Goal: Book appointment/travel/reservation

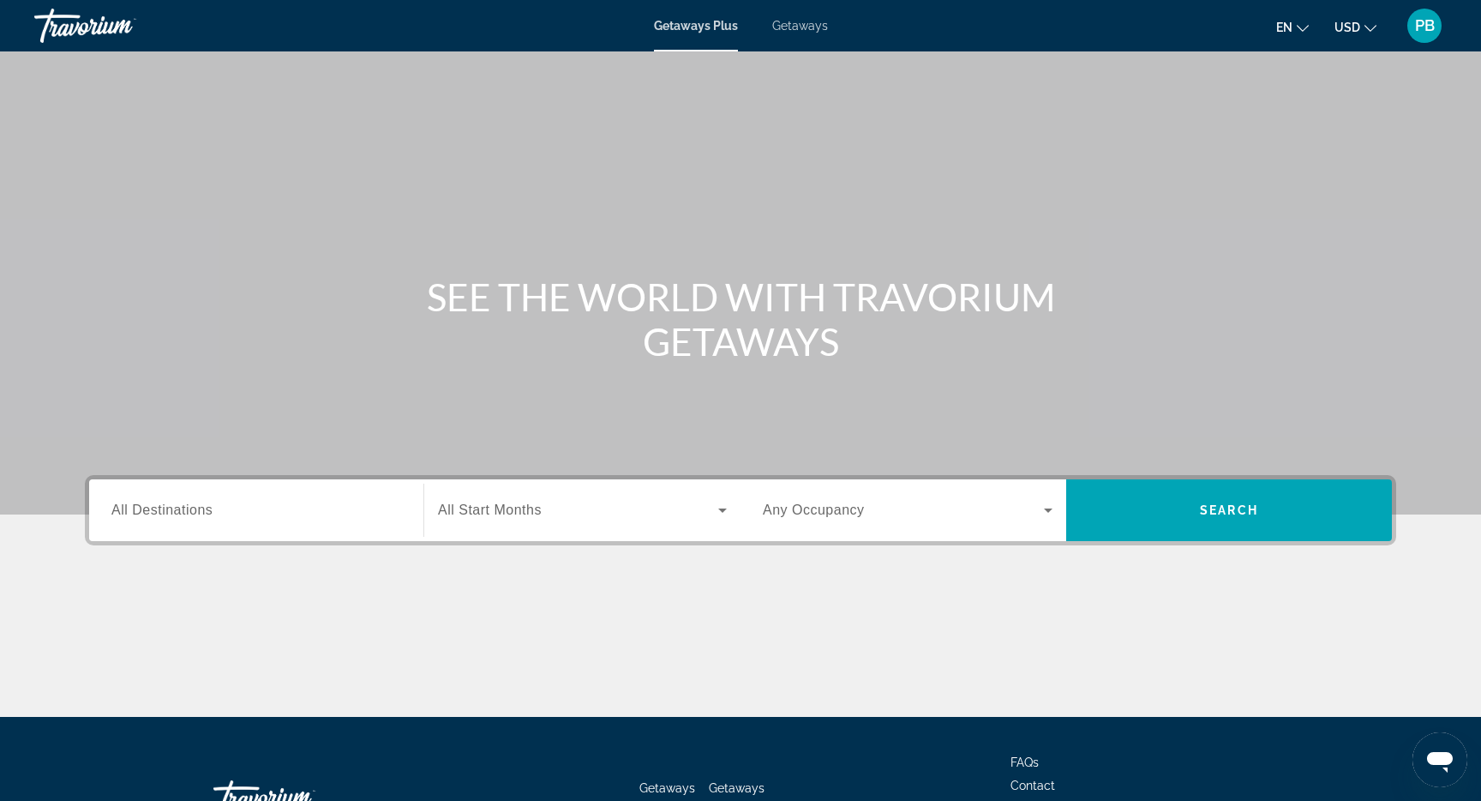
click at [796, 28] on span "Getaways" at bounding box center [800, 26] width 56 height 14
click at [694, 33] on div "Getaways Plus Getaways en English Español Français Italiano Português русский U…" at bounding box center [740, 25] width 1481 height 45
click at [685, 29] on span "Getaways Plus" at bounding box center [695, 26] width 83 height 14
click at [205, 517] on span "All Destinations" at bounding box center [161, 509] width 101 height 15
click at [205, 517] on input "Destination All Destinations" at bounding box center [256, 511] width 290 height 21
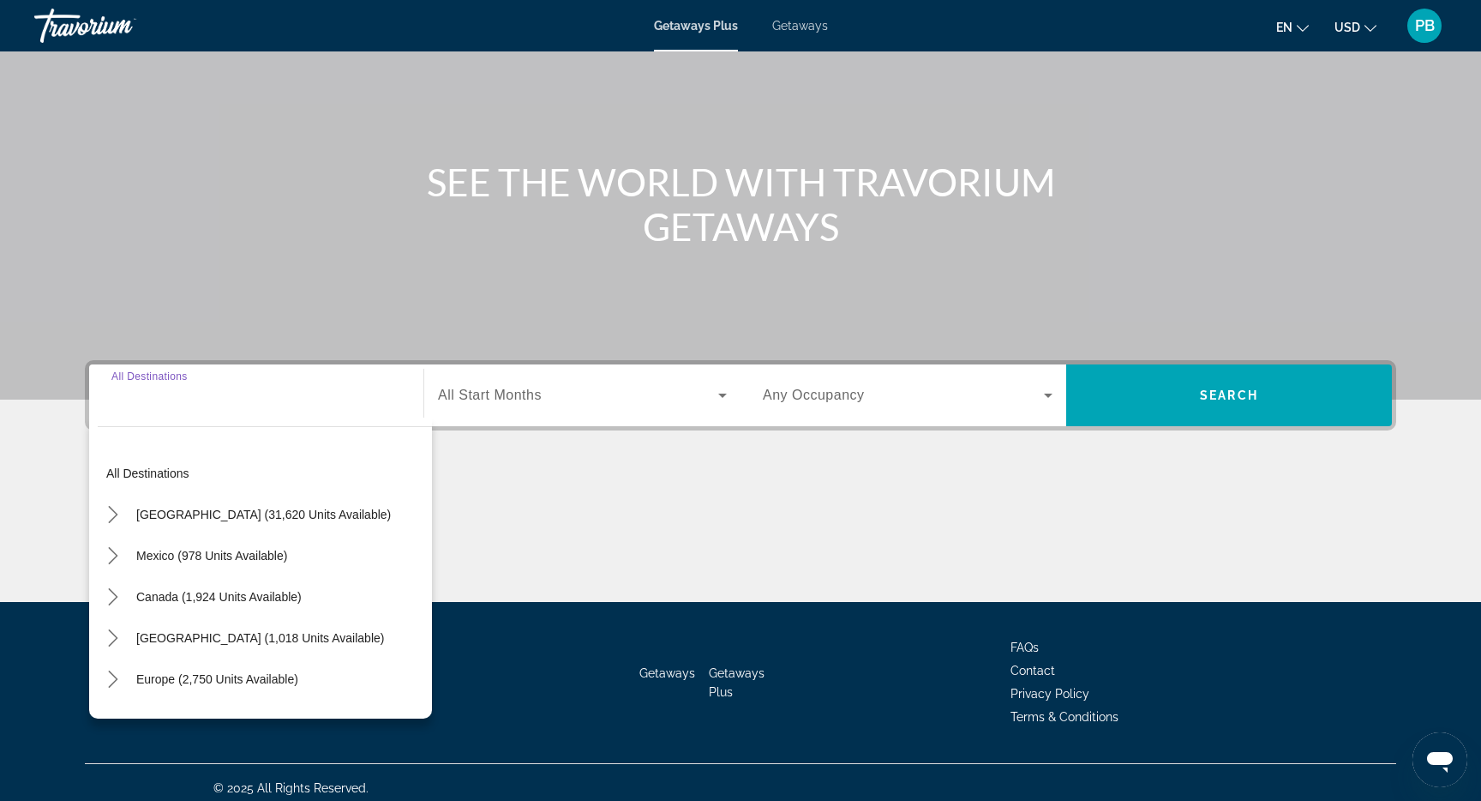
scroll to position [126, 0]
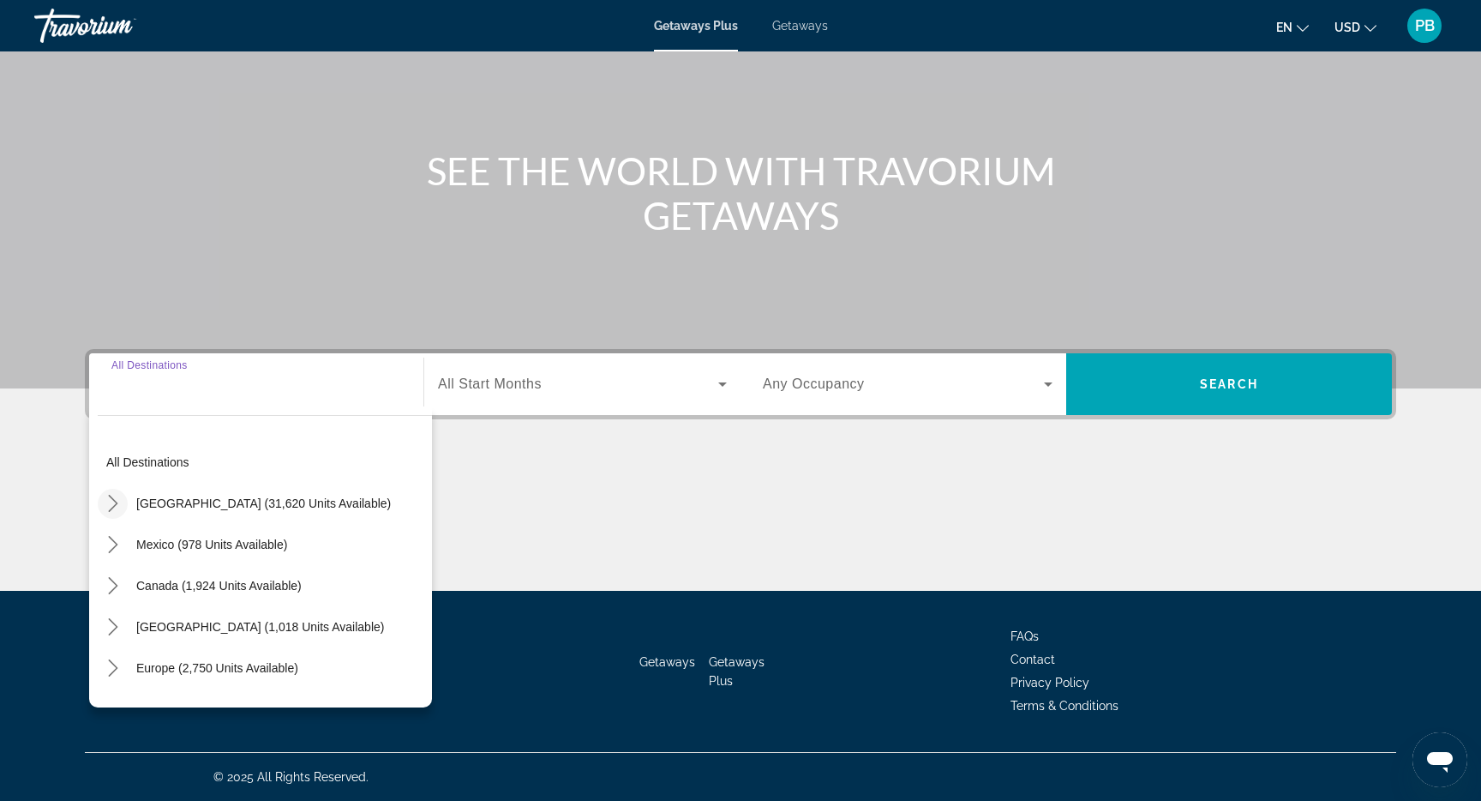
click at [113, 507] on icon "Toggle United States (31,620 units available) submenu" at bounding box center [112, 503] width 9 height 17
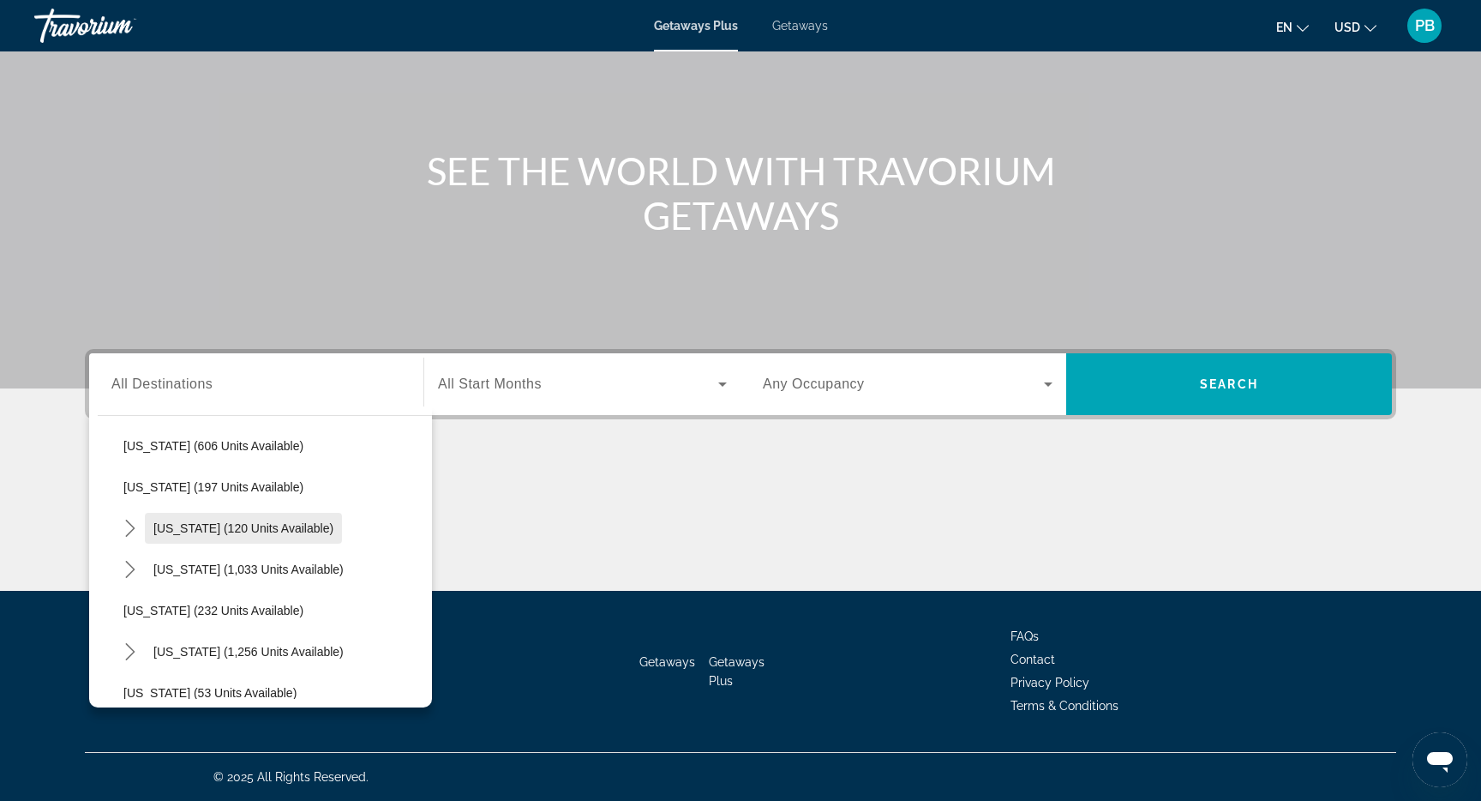
scroll to position [1015, 0]
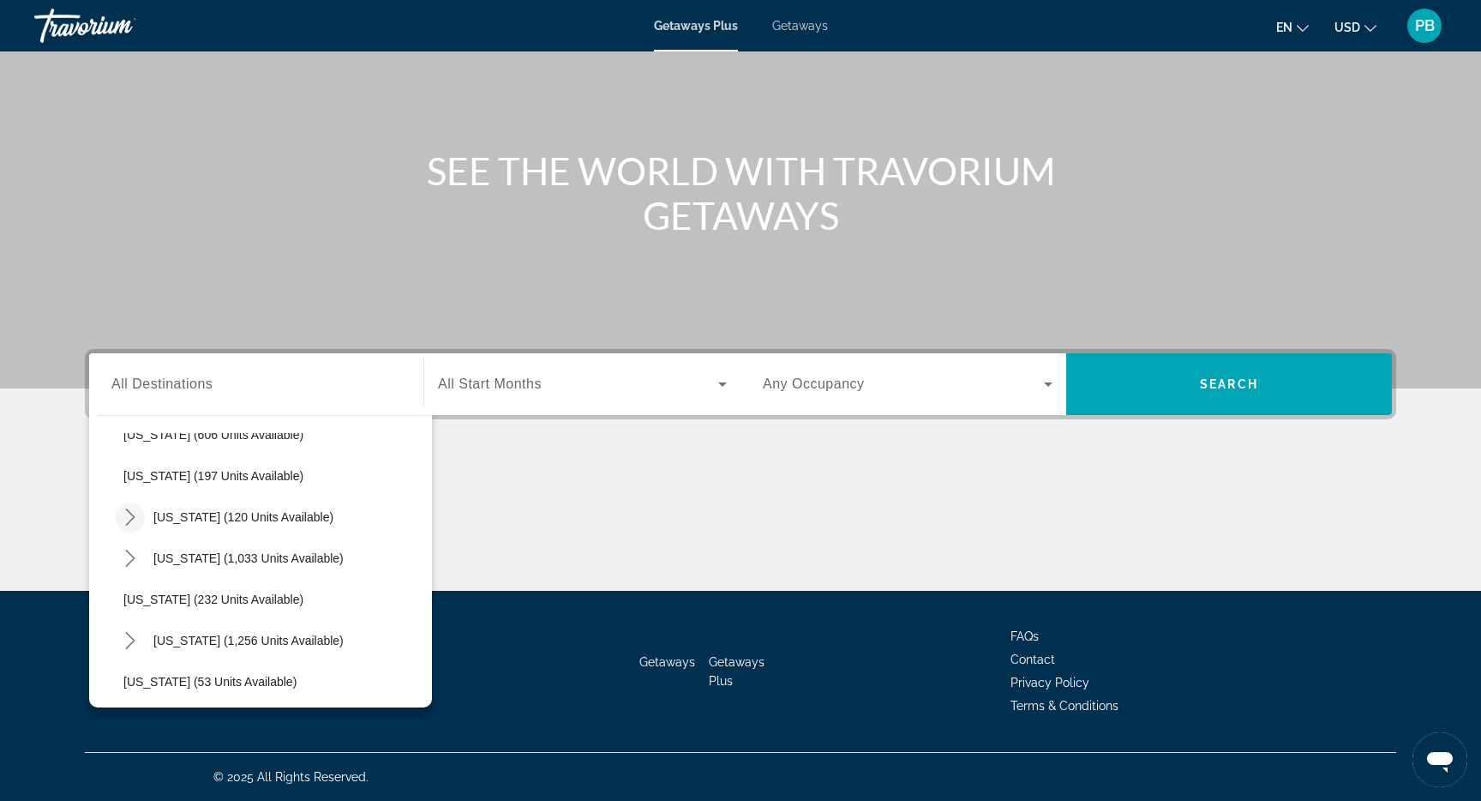
click at [134, 521] on icon "Toggle New York (120 units available) submenu" at bounding box center [130, 516] width 17 height 17
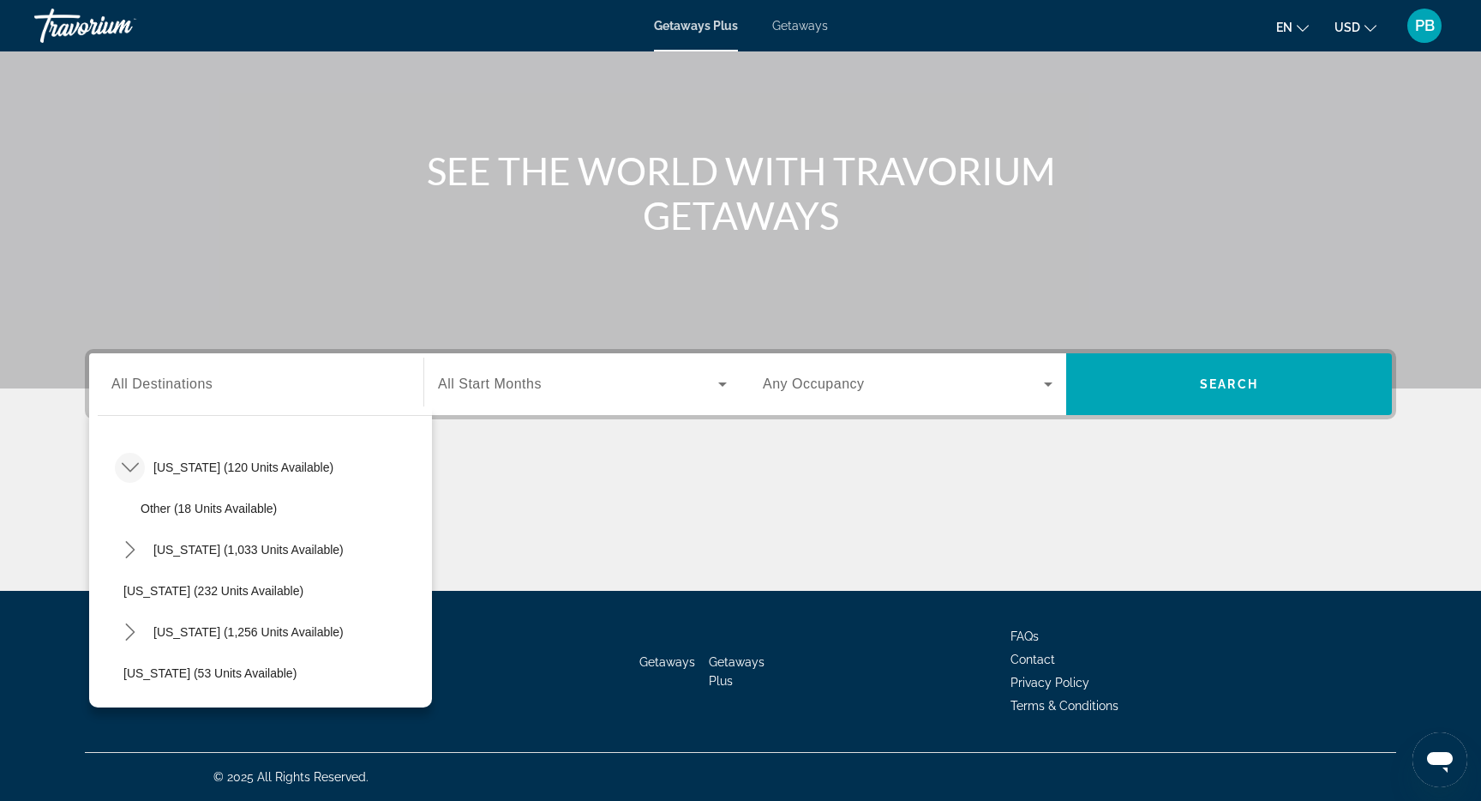
scroll to position [1082, 0]
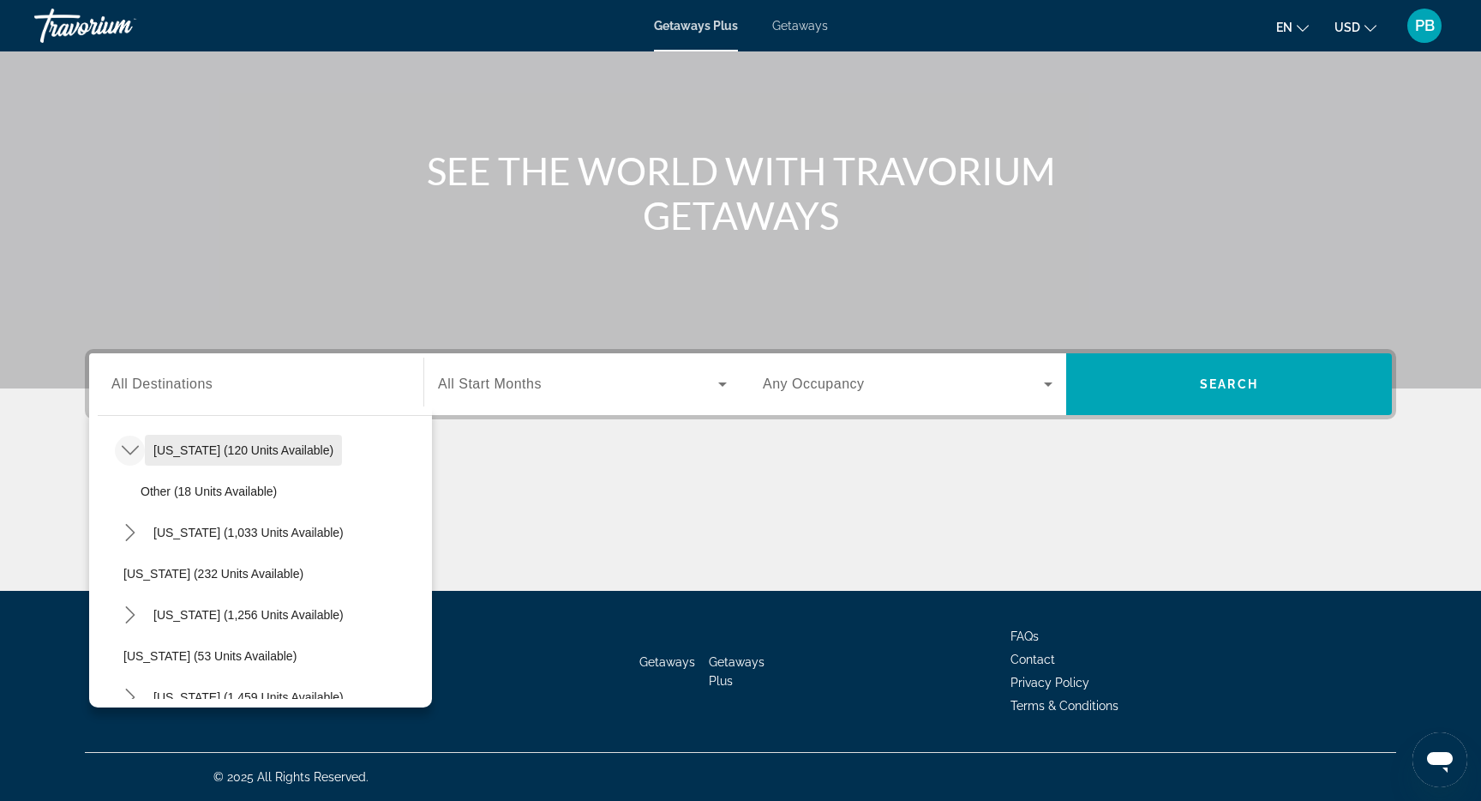
click at [192, 453] on span "[US_STATE] (120 units available)" at bounding box center [243, 450] width 180 height 14
type input "**********"
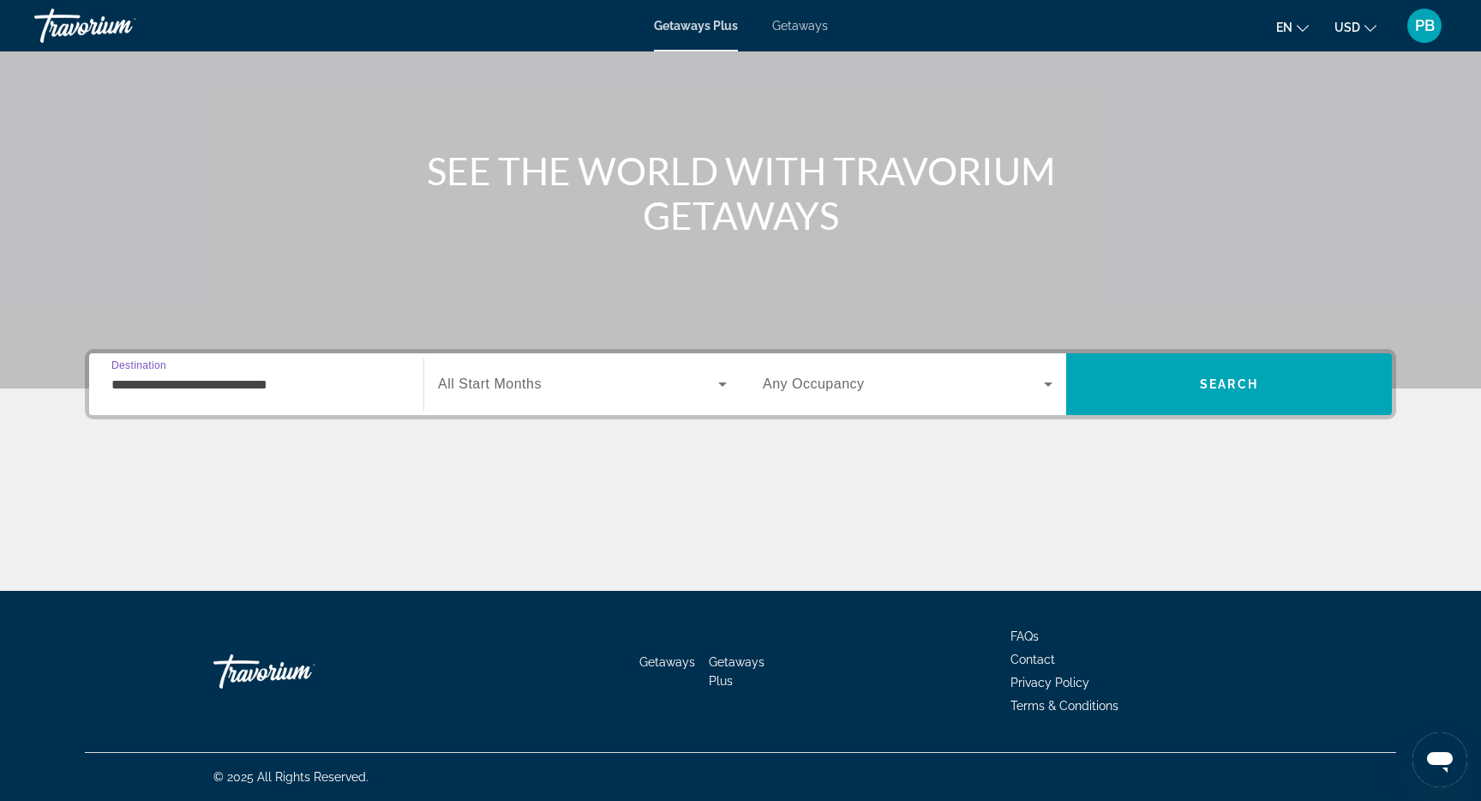
click at [557, 384] on span "Search widget" at bounding box center [578, 384] width 280 height 21
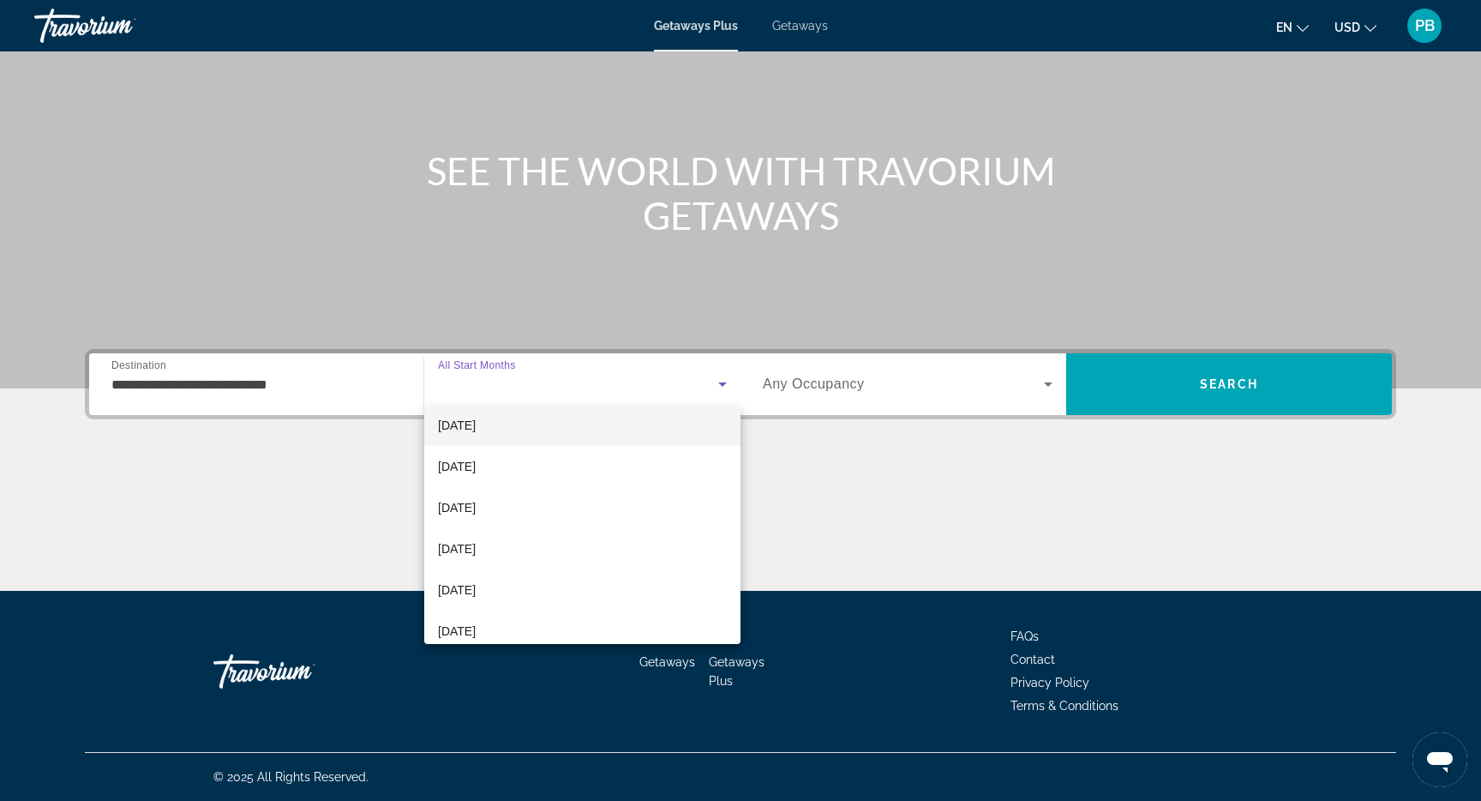
scroll to position [164, 0]
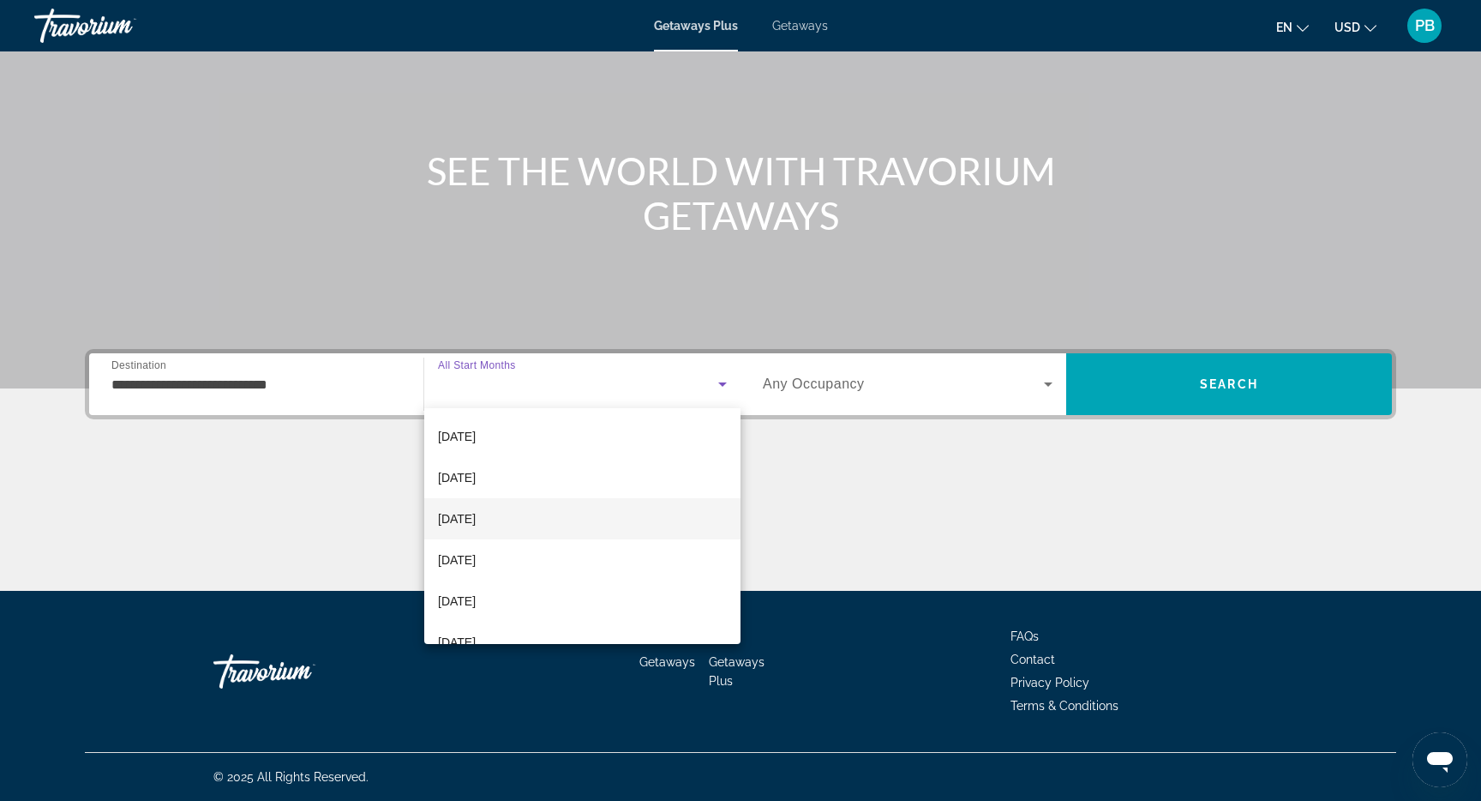
click at [476, 524] on span "[DATE]" at bounding box center [457, 518] width 38 height 21
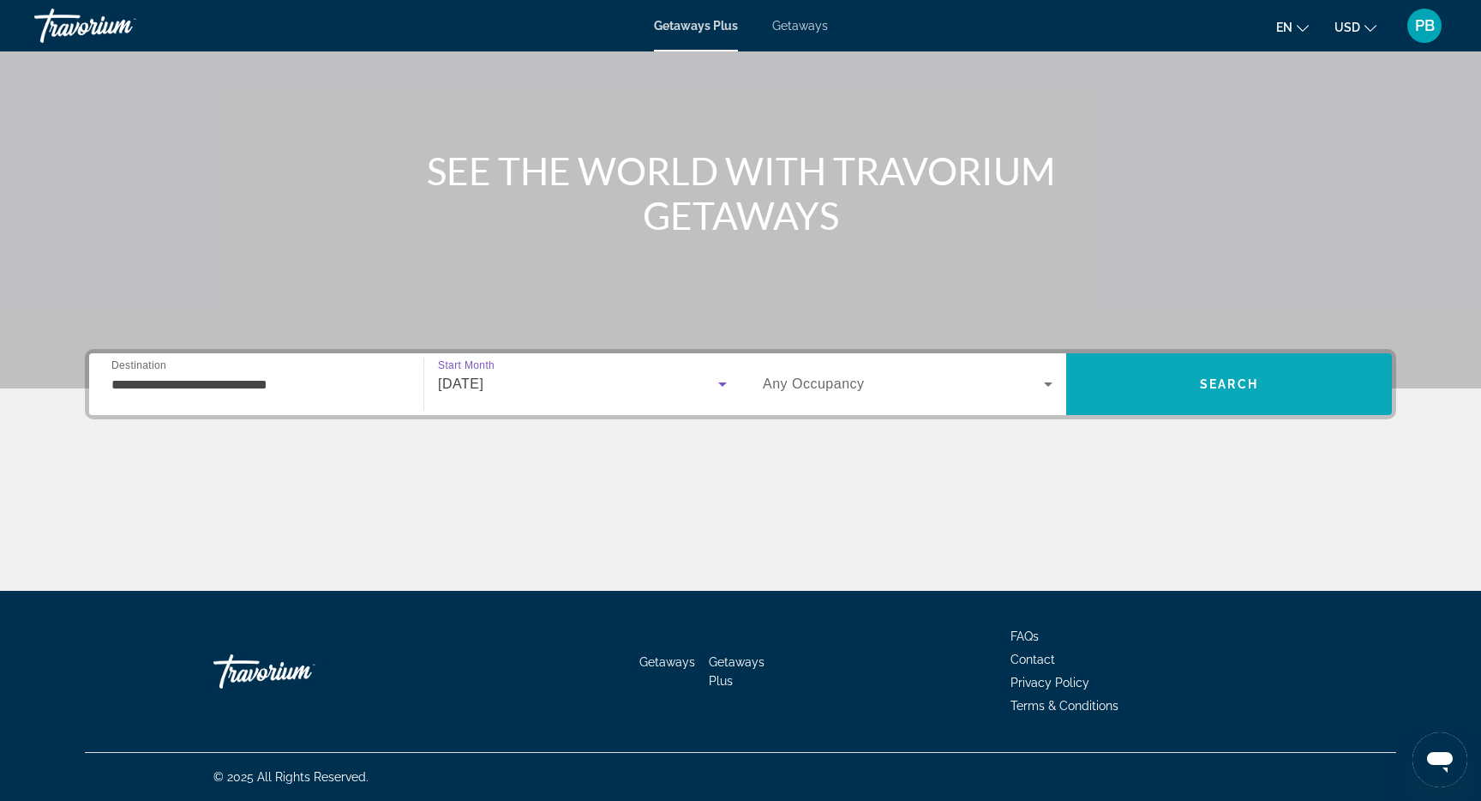
click at [1211, 387] on span "Search" at bounding box center [1229, 384] width 58 height 14
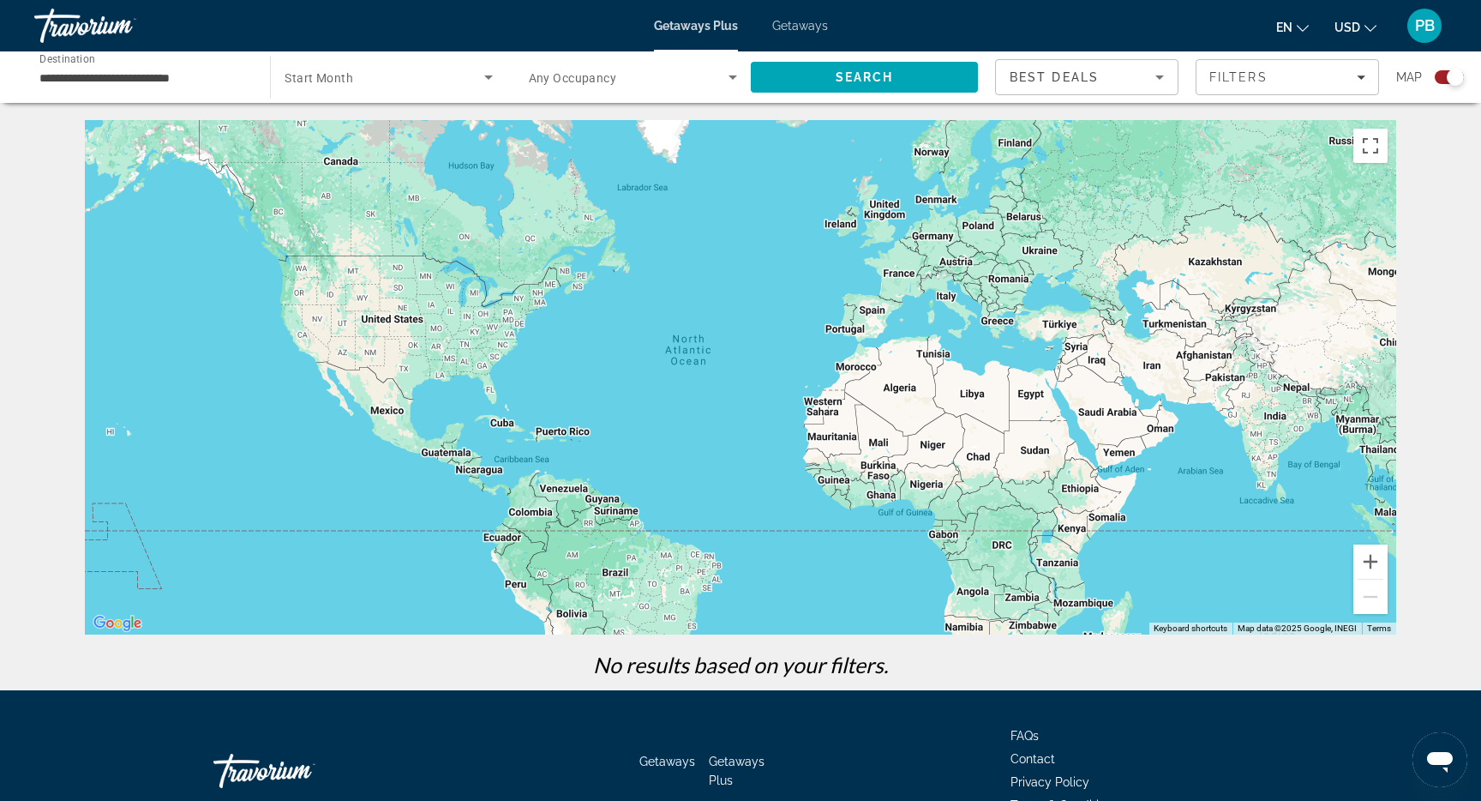
click at [808, 22] on span "Getaways" at bounding box center [800, 26] width 56 height 14
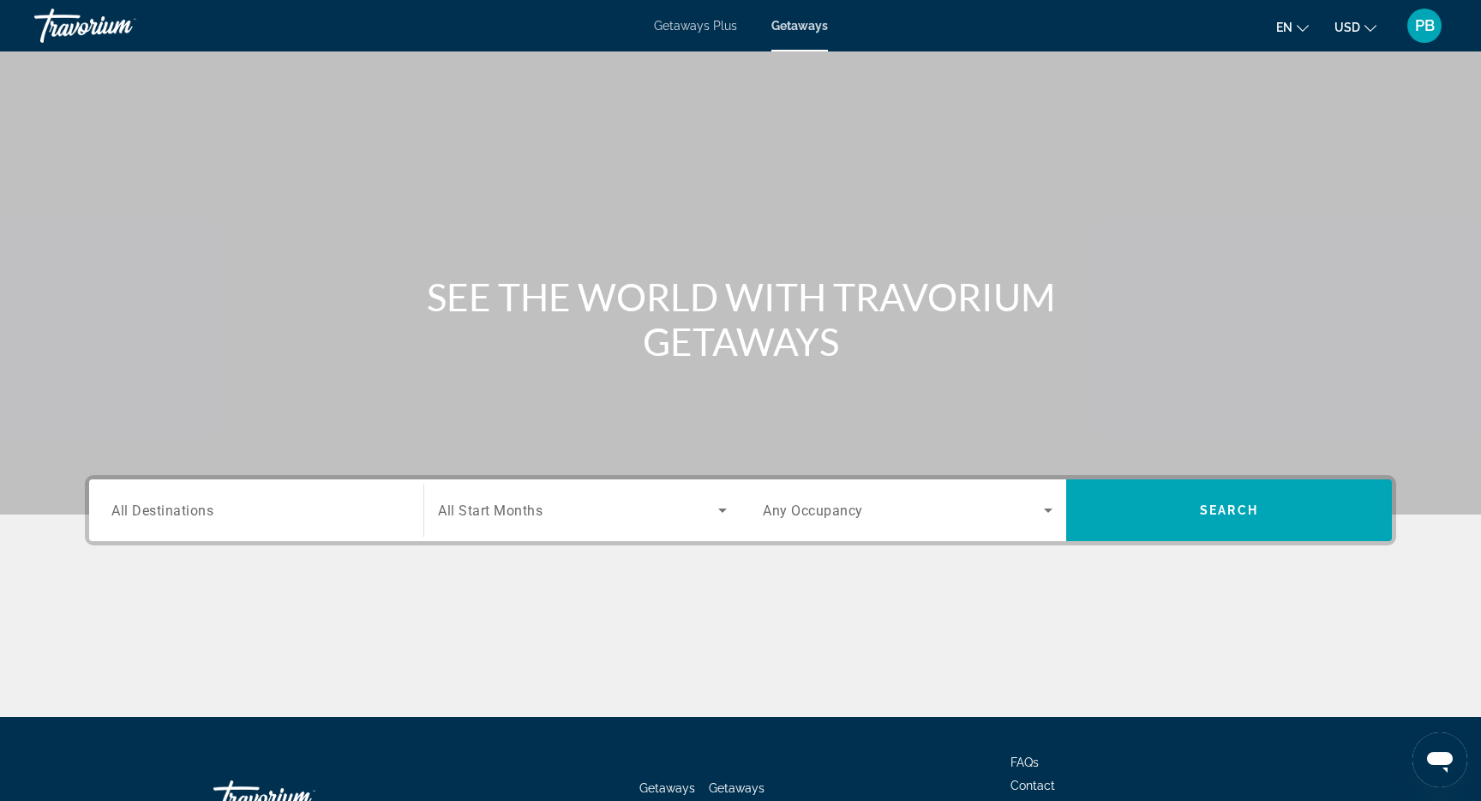
click at [163, 501] on input "Destination All Destinations" at bounding box center [256, 511] width 290 height 21
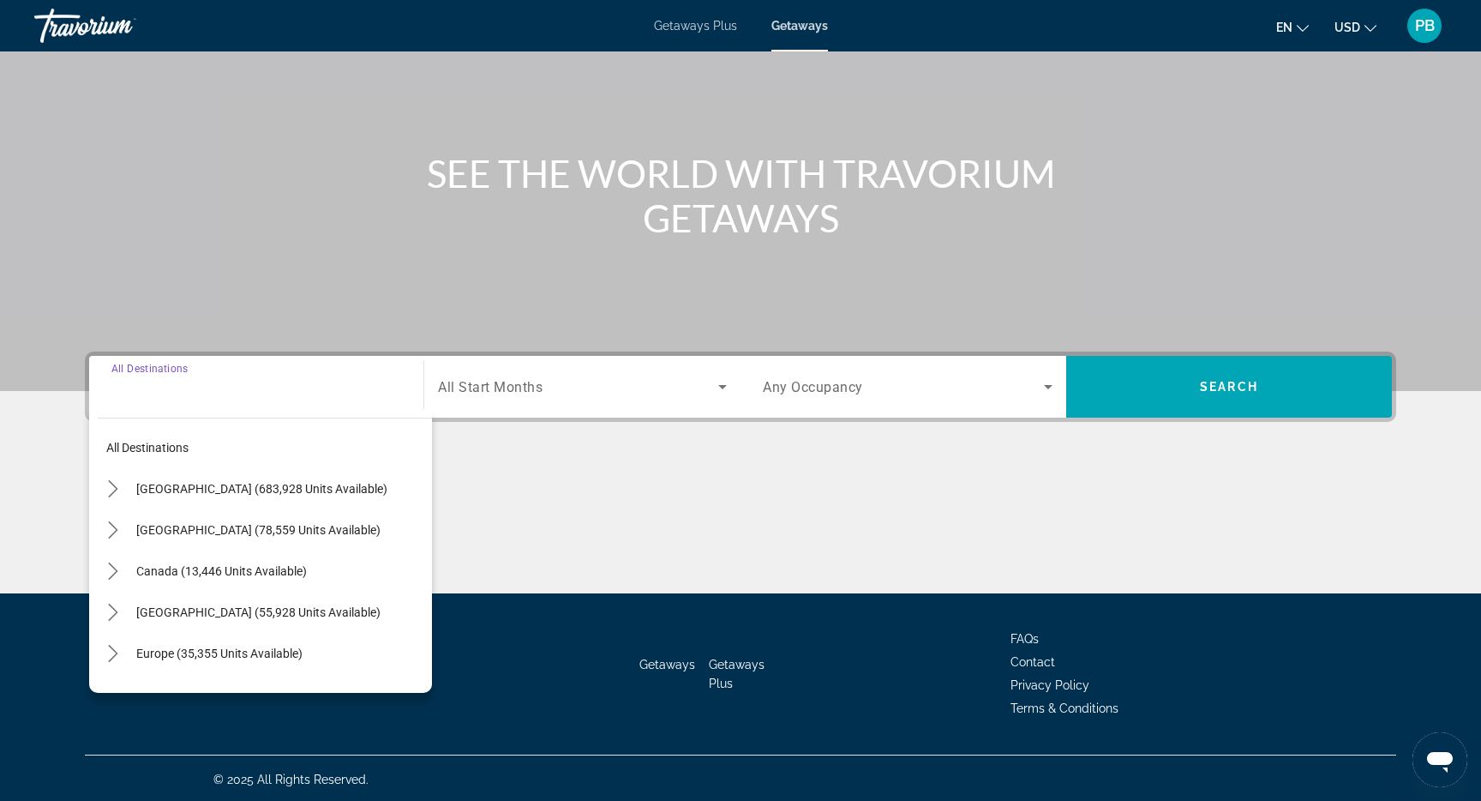
scroll to position [126, 0]
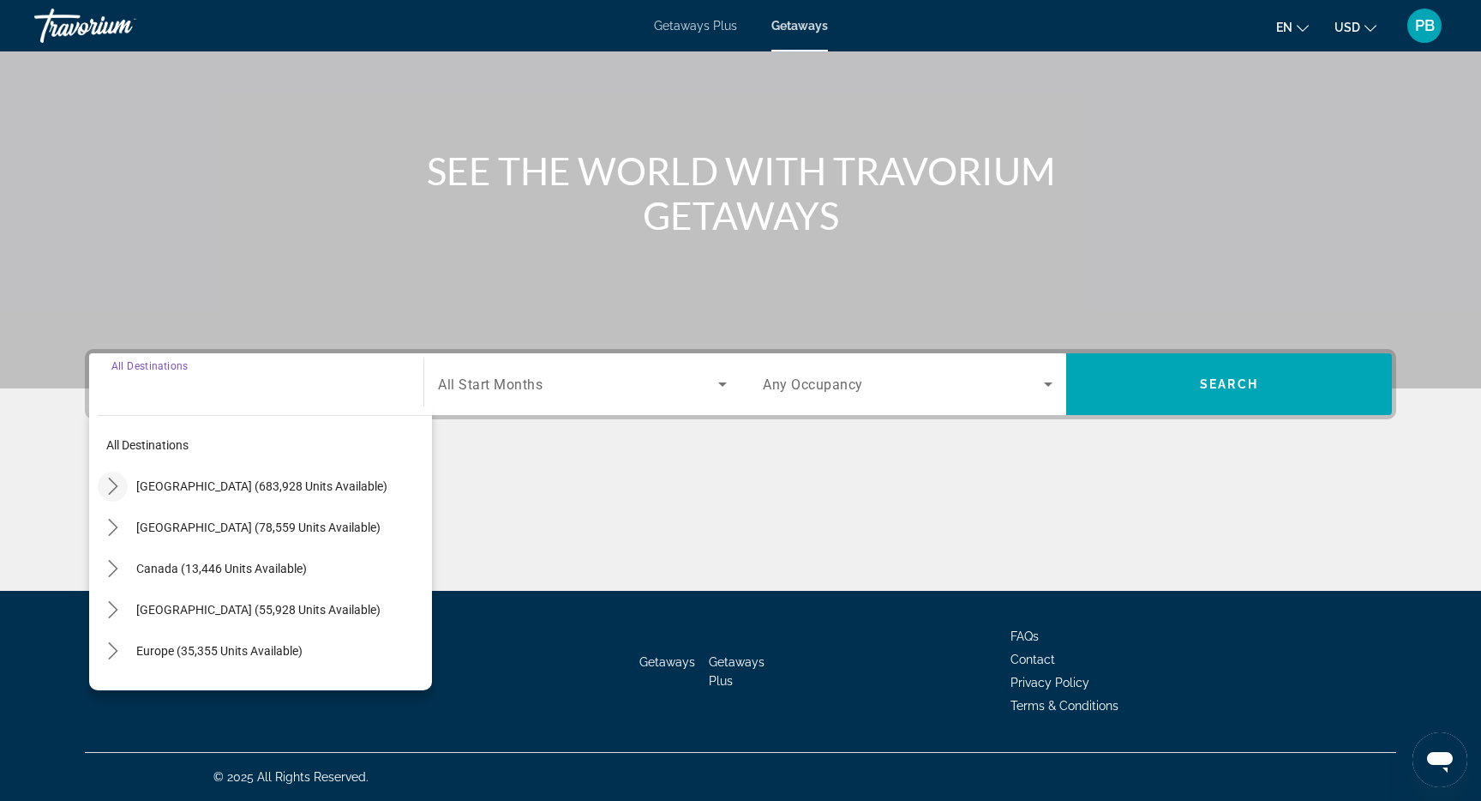
click at [111, 485] on icon "Toggle United States (683,928 units available) submenu" at bounding box center [113, 486] width 17 height 17
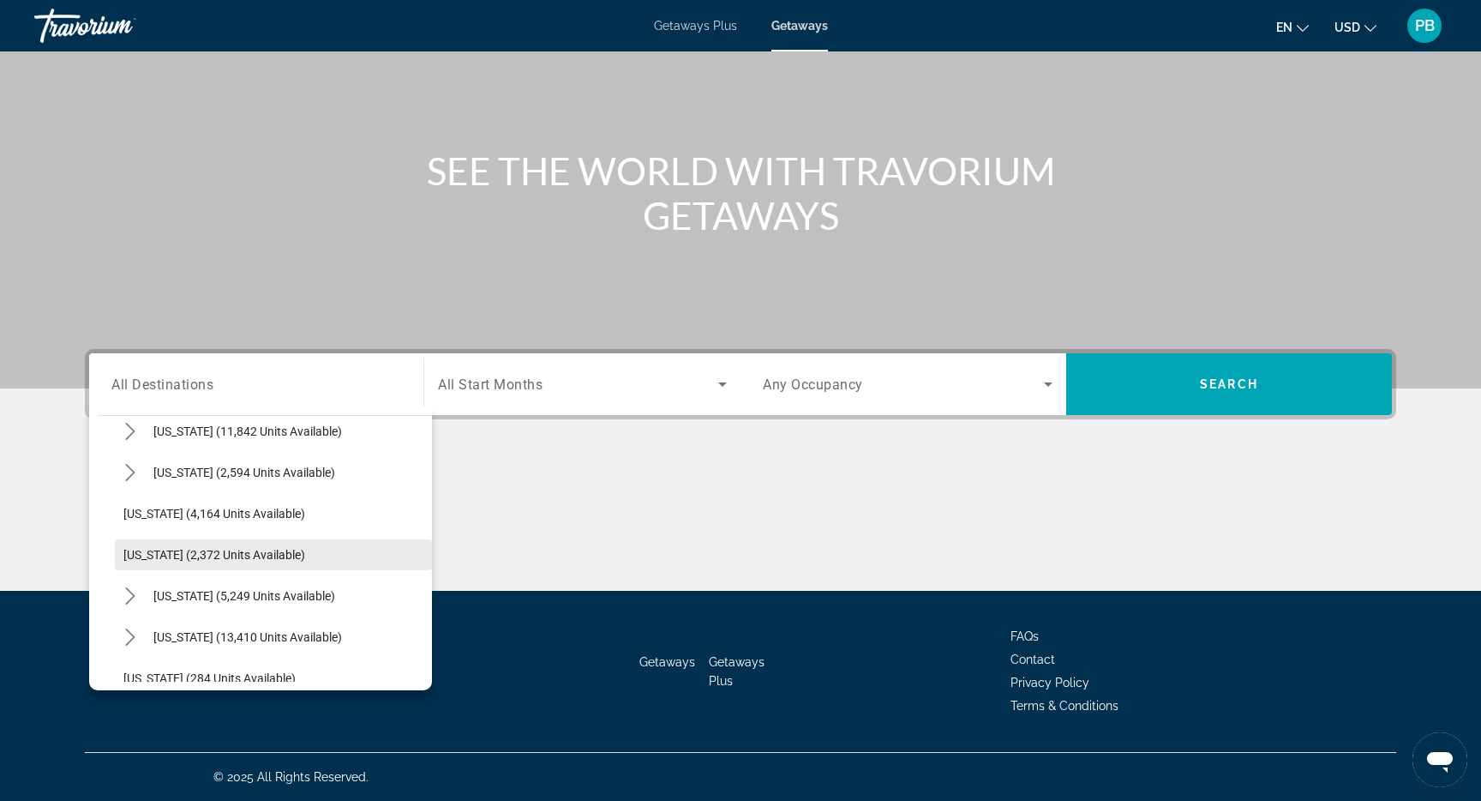
scroll to position [1007, 0]
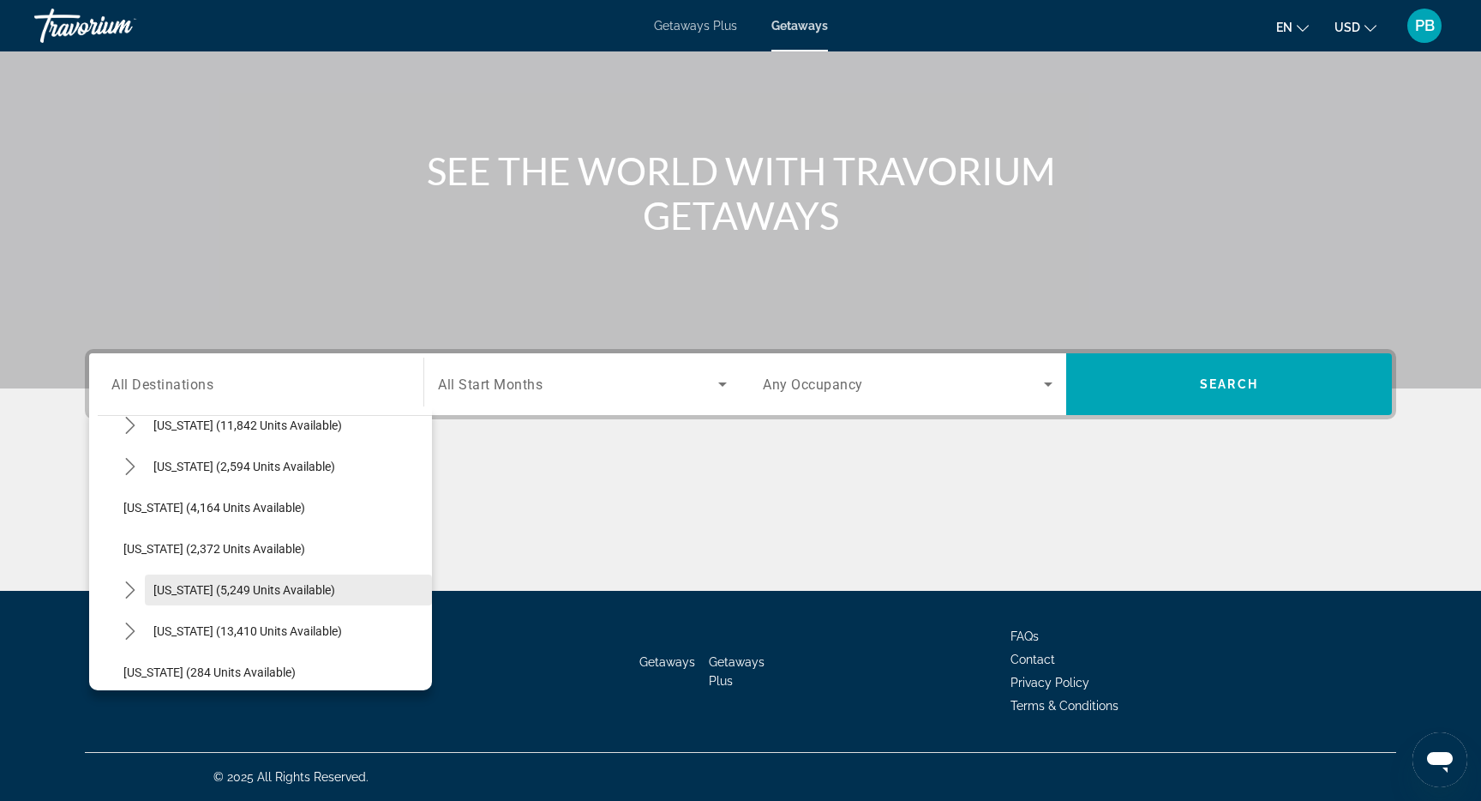
click at [209, 599] on span "Select destination: New York (5,249 units available)" at bounding box center [288, 589] width 287 height 41
type input "**********"
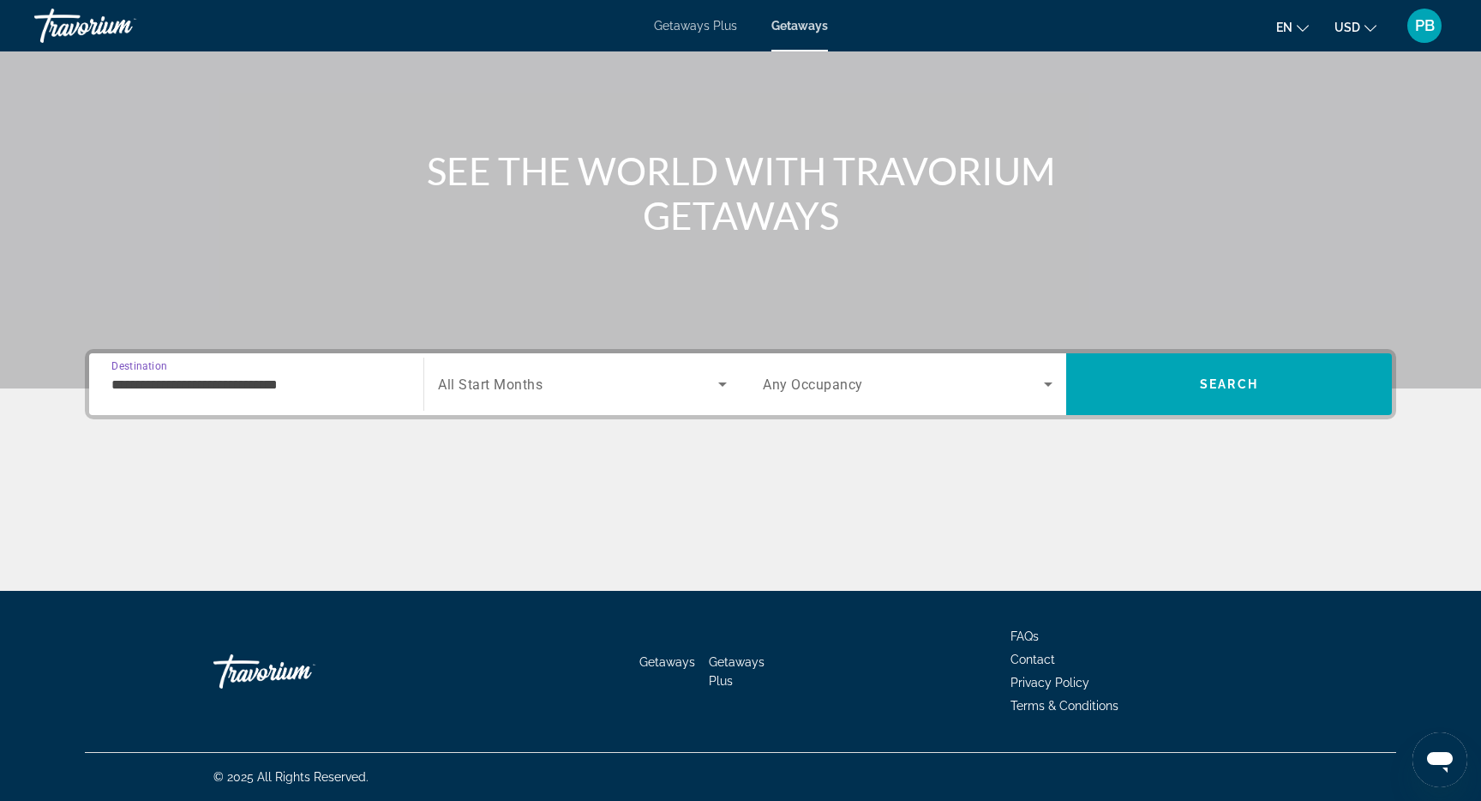
click at [562, 399] on div "Search widget" at bounding box center [582, 384] width 289 height 48
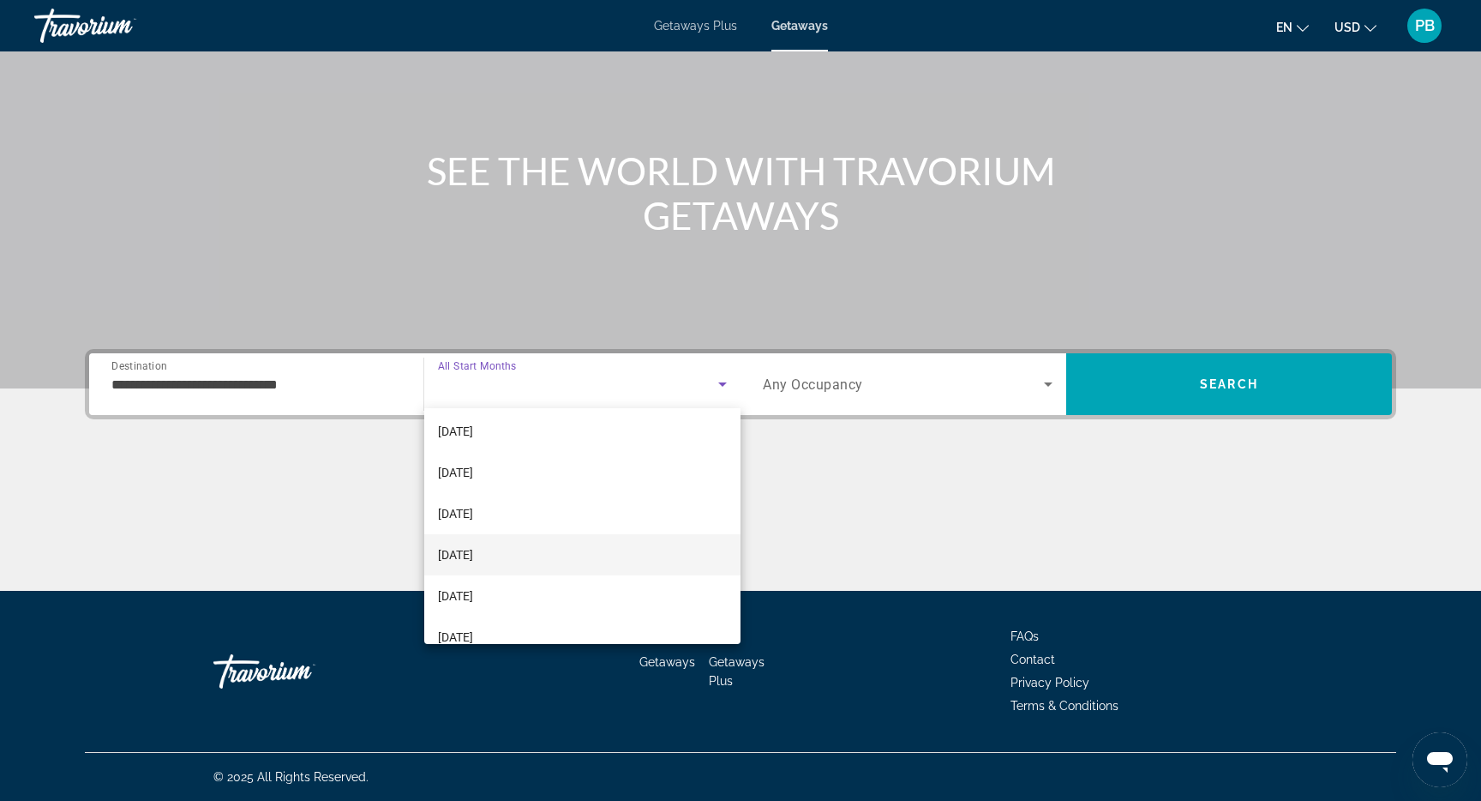
scroll to position [234, 0]
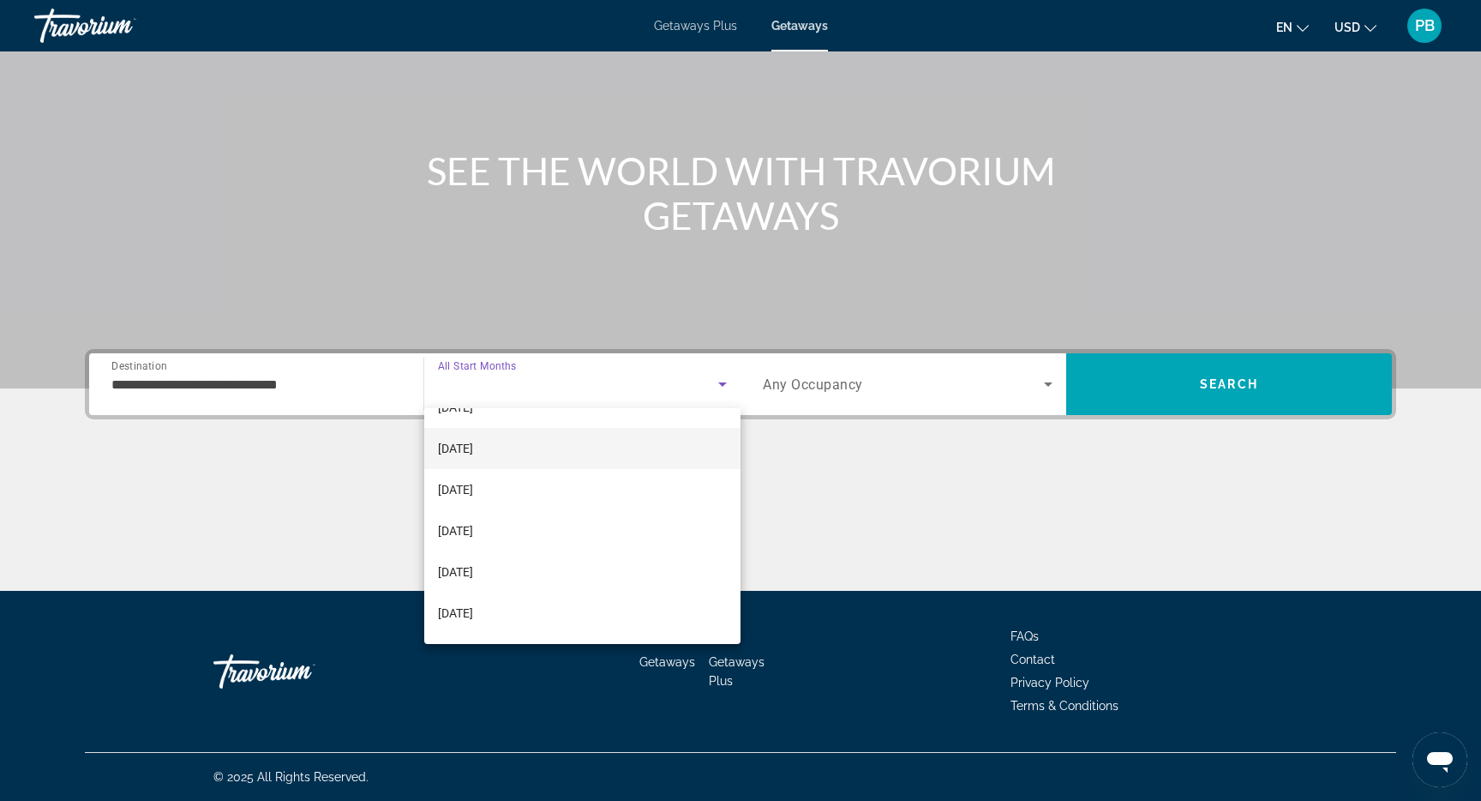
click at [473, 450] on span "[DATE]" at bounding box center [455, 448] width 35 height 21
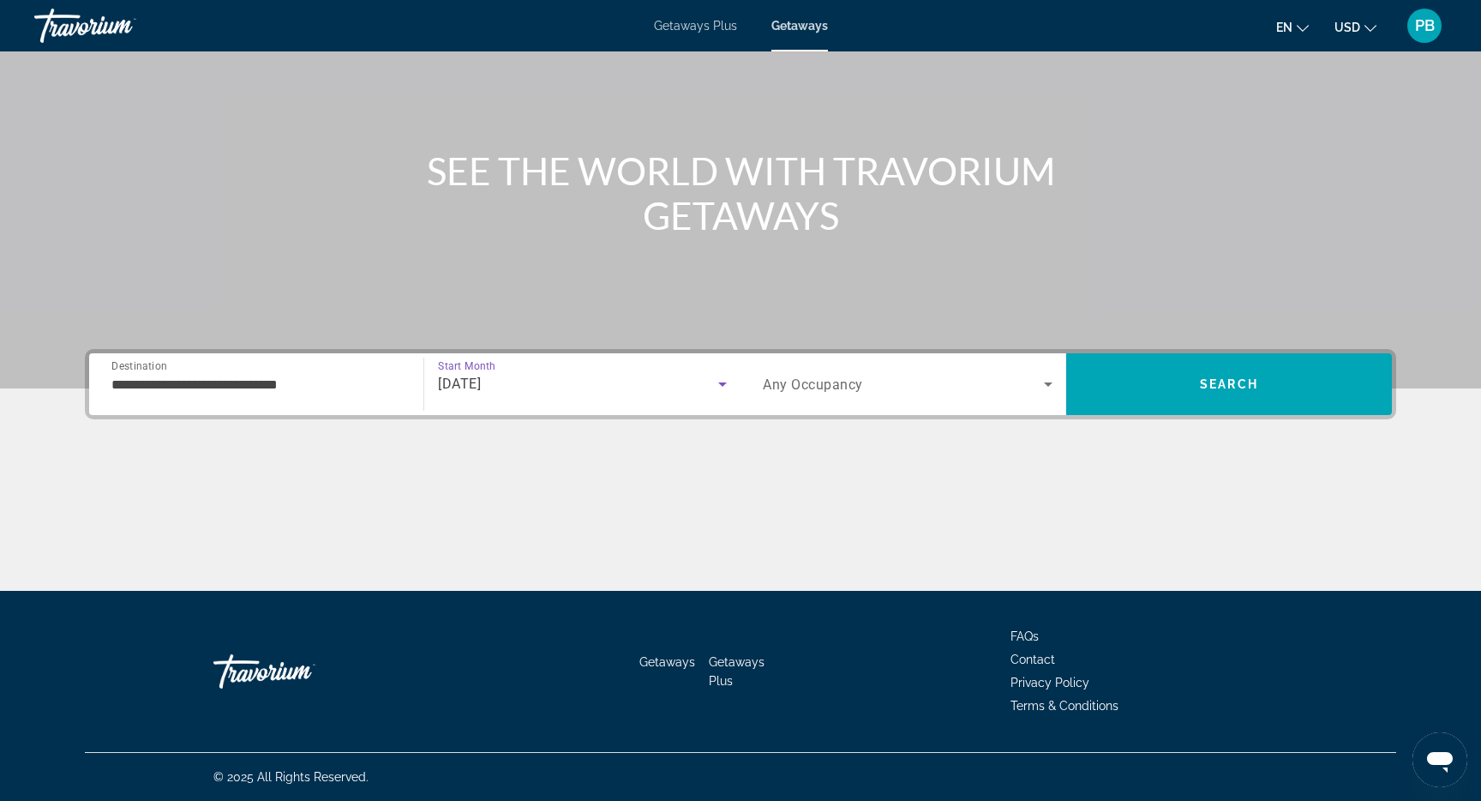
click at [271, 389] on input "**********" at bounding box center [256, 385] width 290 height 21
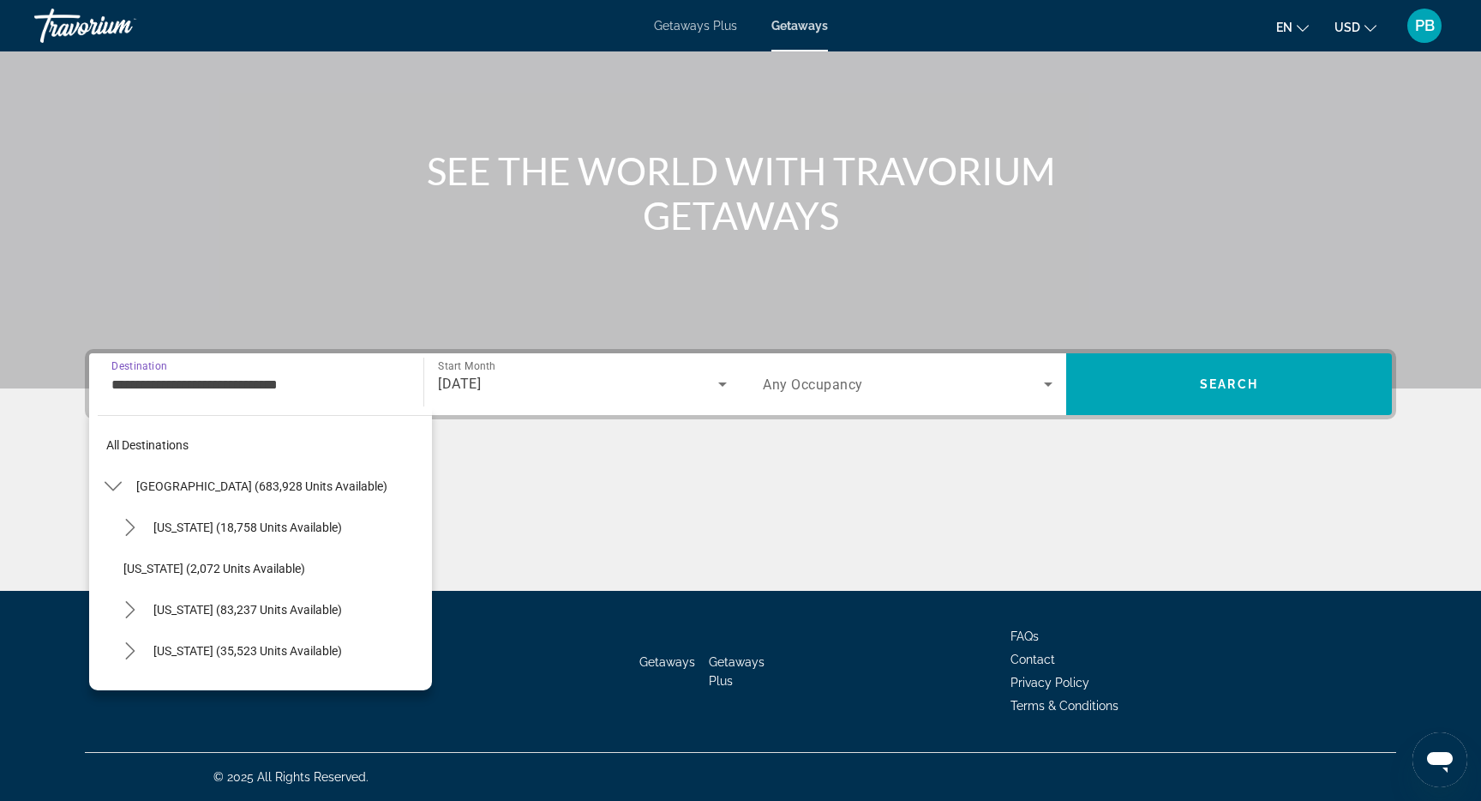
scroll to position [1048, 0]
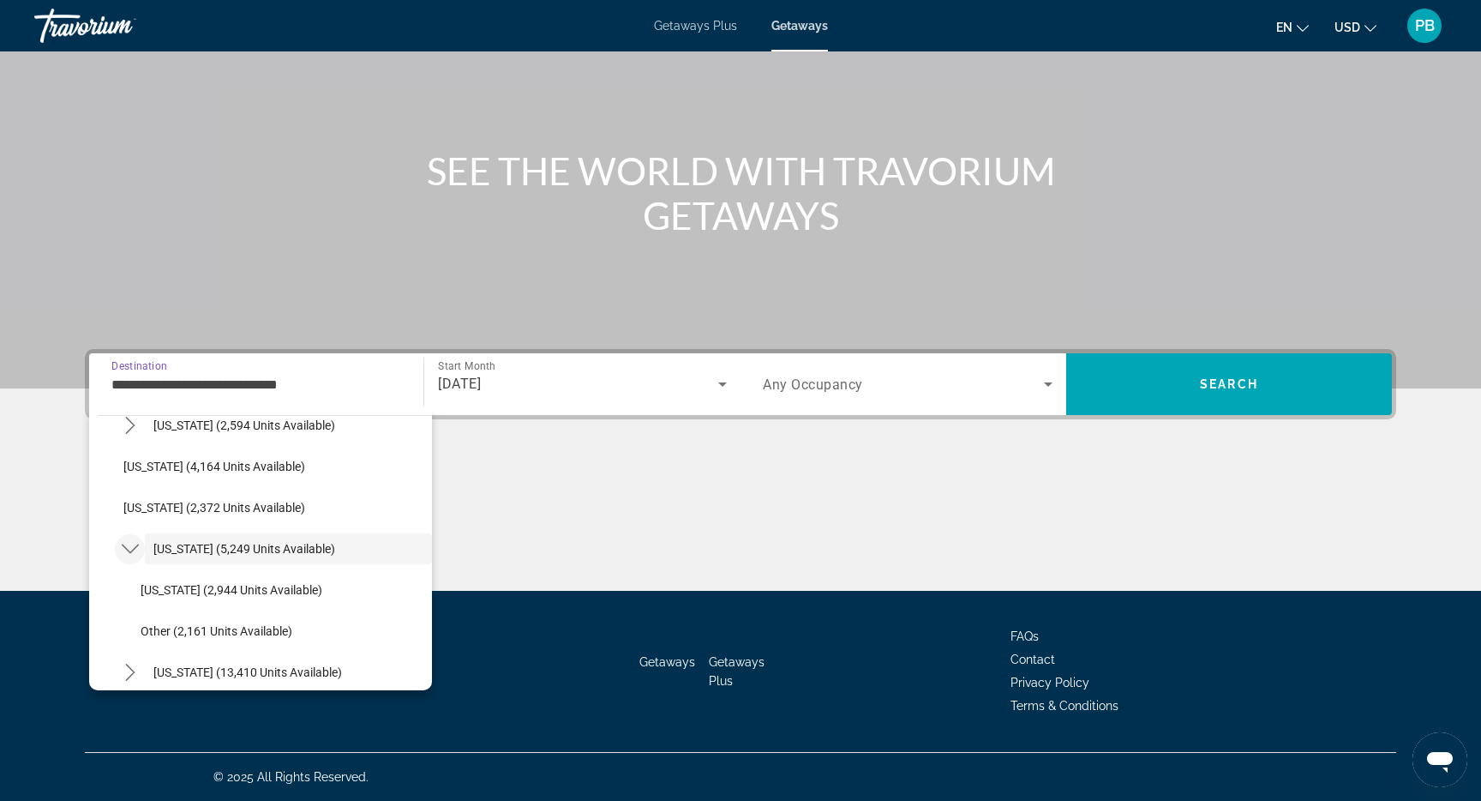
click at [123, 545] on icon "Toggle New York (5,249 units available) submenu" at bounding box center [129, 548] width 17 height 9
click at [124, 545] on icon "Toggle New York (5,249 units available) submenu" at bounding box center [130, 548] width 17 height 17
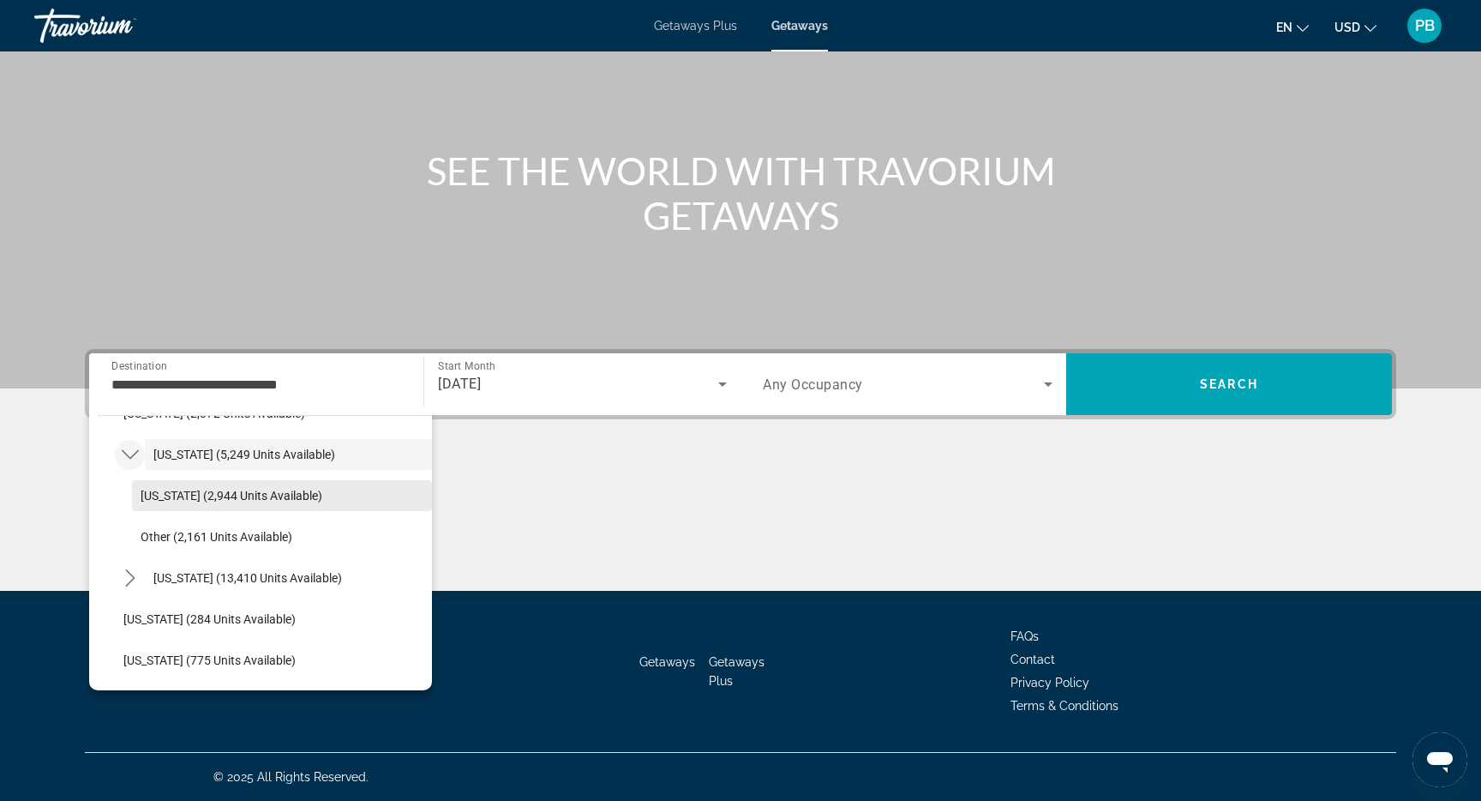
scroll to position [1158, 0]
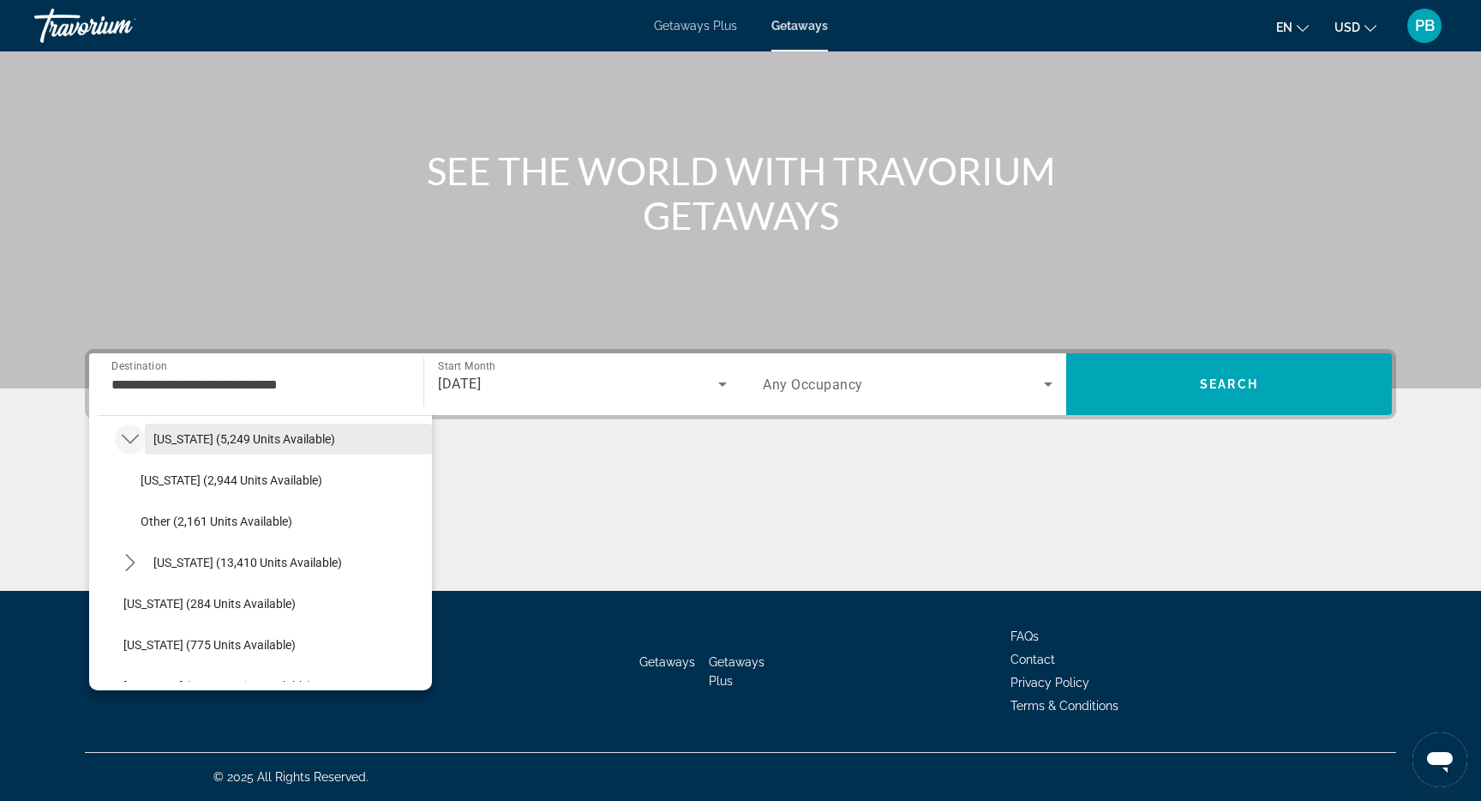
click at [246, 447] on span "Select destination: New York (5,249 units available)" at bounding box center [288, 438] width 287 height 41
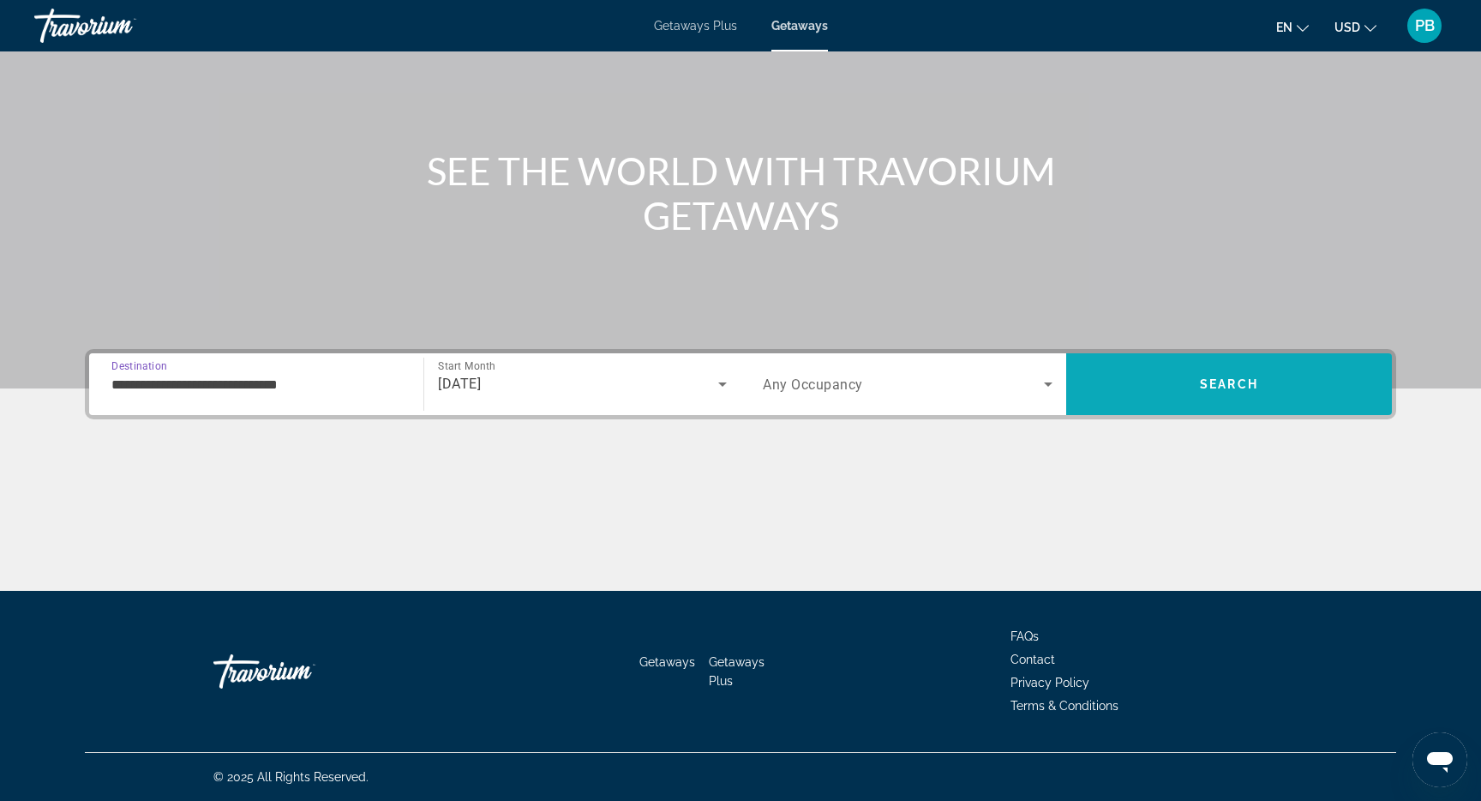
click at [1146, 359] on span "Search" at bounding box center [1229, 384] width 326 height 62
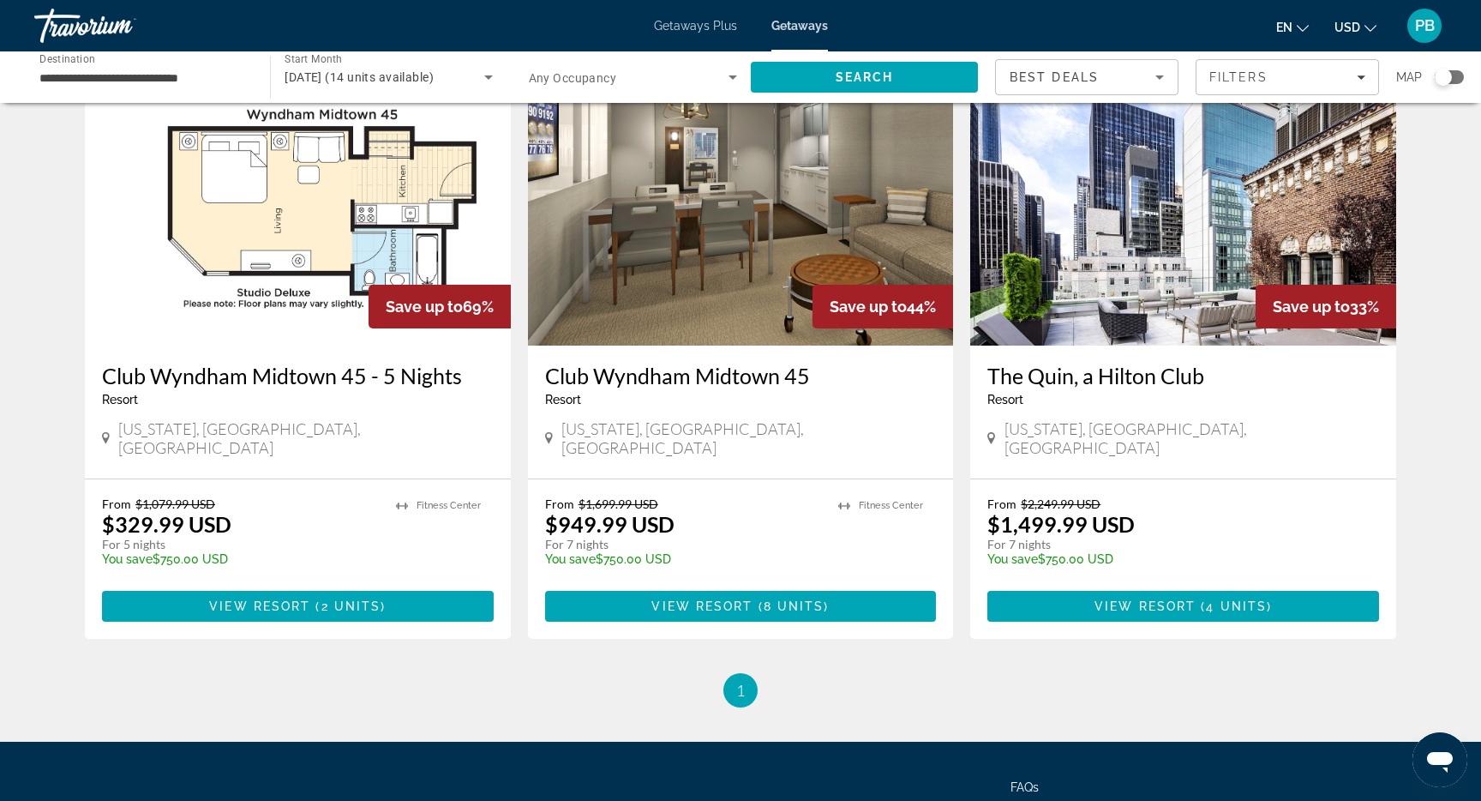
scroll to position [134, 0]
